Goal: Task Accomplishment & Management: Manage account settings

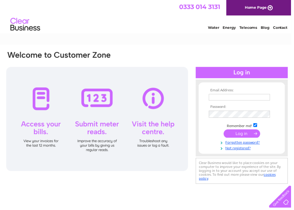
click at [246, 97] on input "text" at bounding box center [242, 98] width 62 height 7
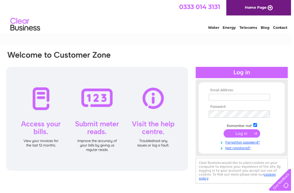
type input "sofia@michaelacey.co.uk"
click at [257, 138] on input "submit" at bounding box center [244, 134] width 37 height 8
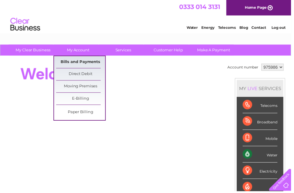
click at [92, 60] on link "Bills and Payments" at bounding box center [81, 63] width 49 height 12
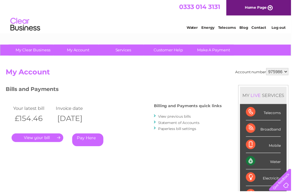
click at [189, 115] on link "View previous bills" at bounding box center [176, 117] width 33 height 4
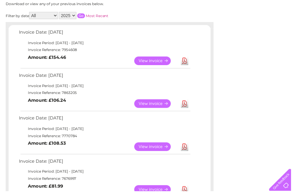
scroll to position [86, 0]
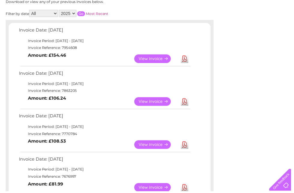
click at [153, 144] on link "View" at bounding box center [158, 146] width 44 height 9
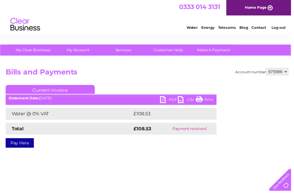
click at [171, 94] on ul "Current Invoice" at bounding box center [112, 91] width 213 height 11
click at [171, 100] on link "PDF" at bounding box center [171, 101] width 18 height 9
